Goal: Information Seeking & Learning: Learn about a topic

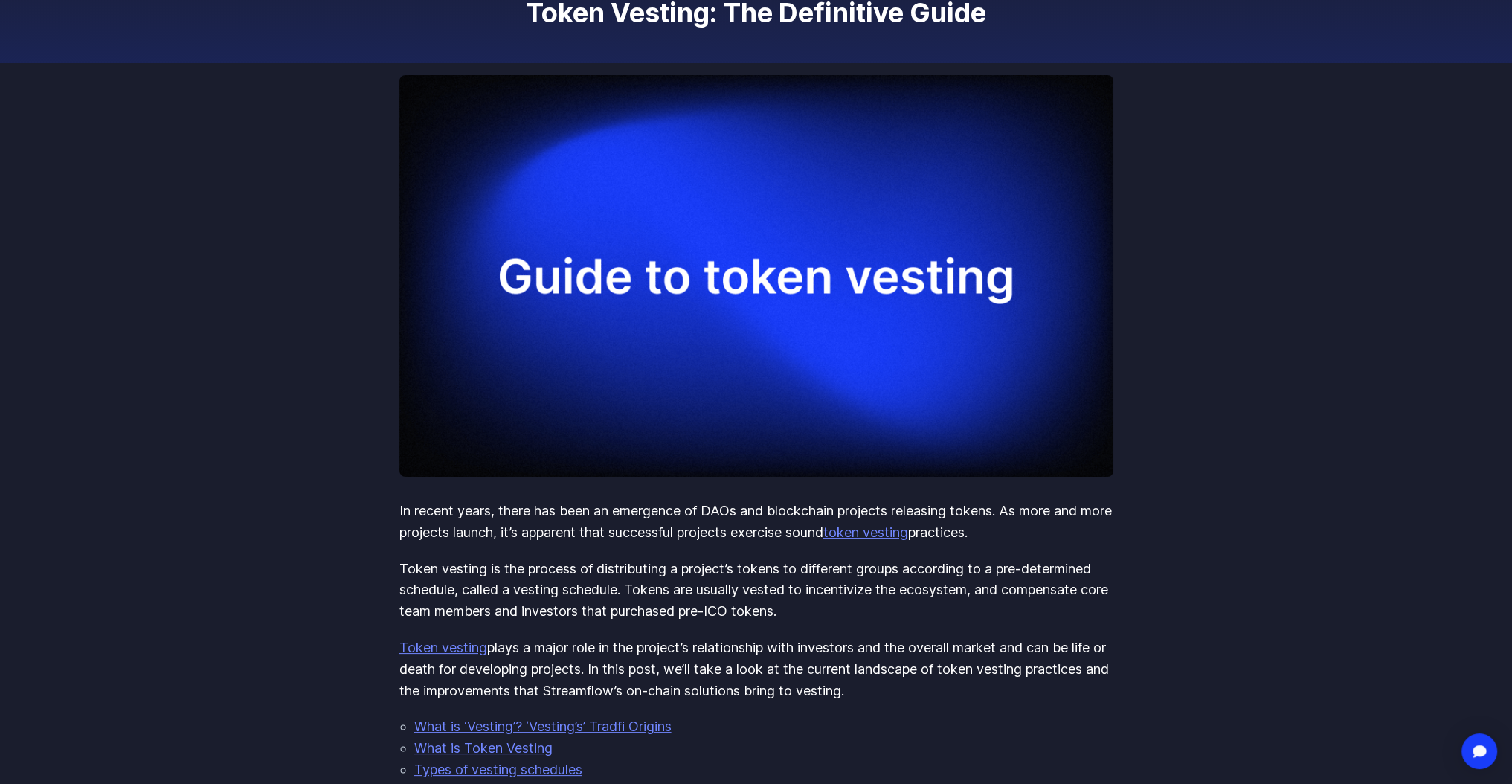
scroll to position [223, 0]
